Goal: Check status: Check status

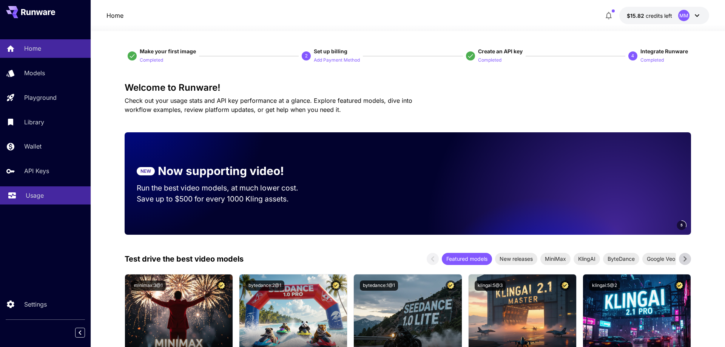
click at [40, 192] on p "Usage" at bounding box center [35, 195] width 18 height 9
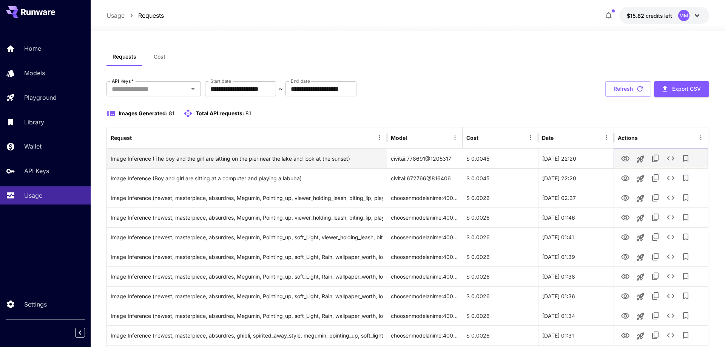
click at [624, 159] on icon "View Image" at bounding box center [625, 159] width 8 height 6
click at [627, 156] on icon "View Image" at bounding box center [625, 158] width 9 height 9
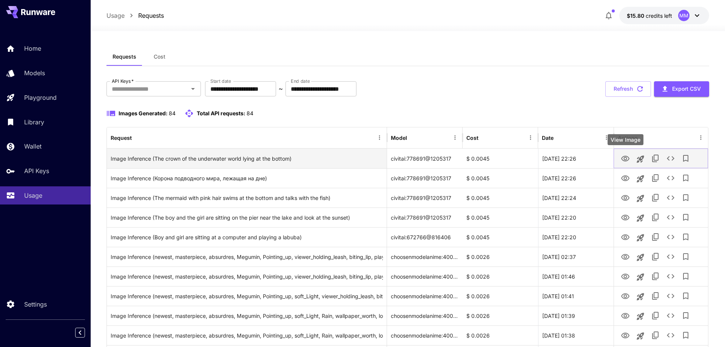
click at [625, 162] on icon "View Image" at bounding box center [625, 158] width 9 height 9
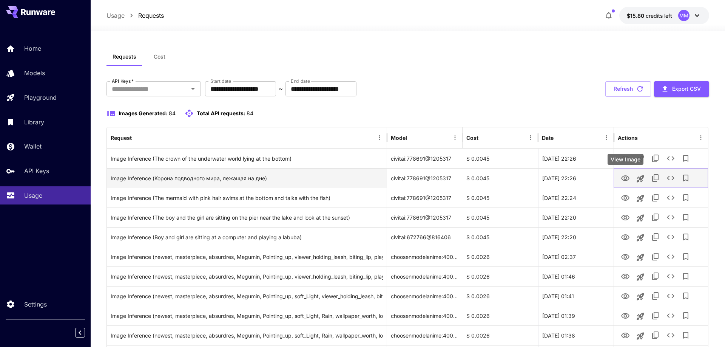
click at [622, 180] on icon "View Image" at bounding box center [625, 178] width 9 height 9
